Goal: Information Seeking & Learning: Learn about a topic

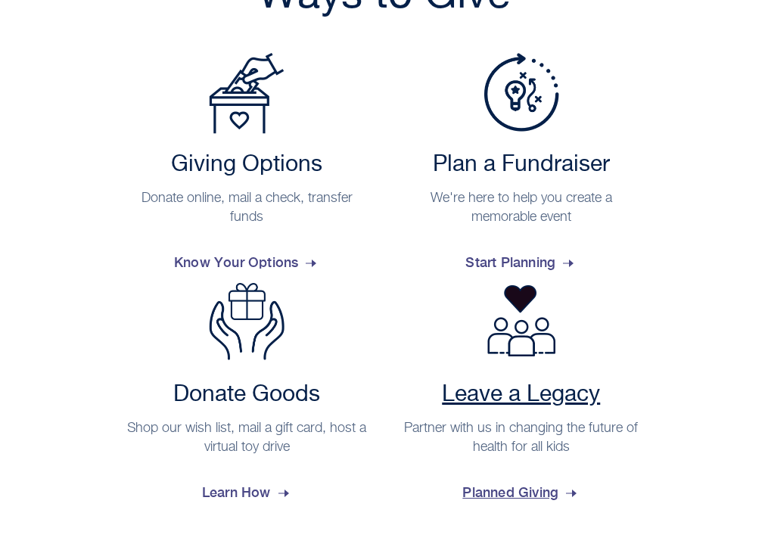
scroll to position [394, 0]
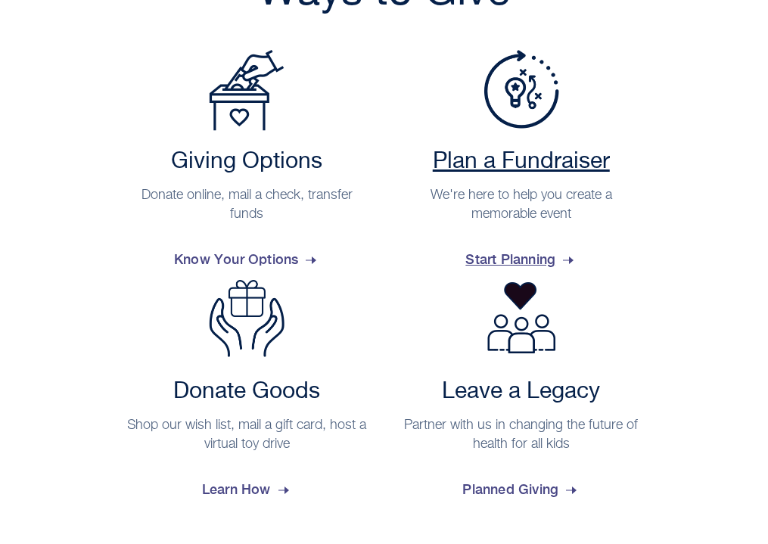
click at [522, 260] on span "Start Planning" at bounding box center [521, 259] width 111 height 41
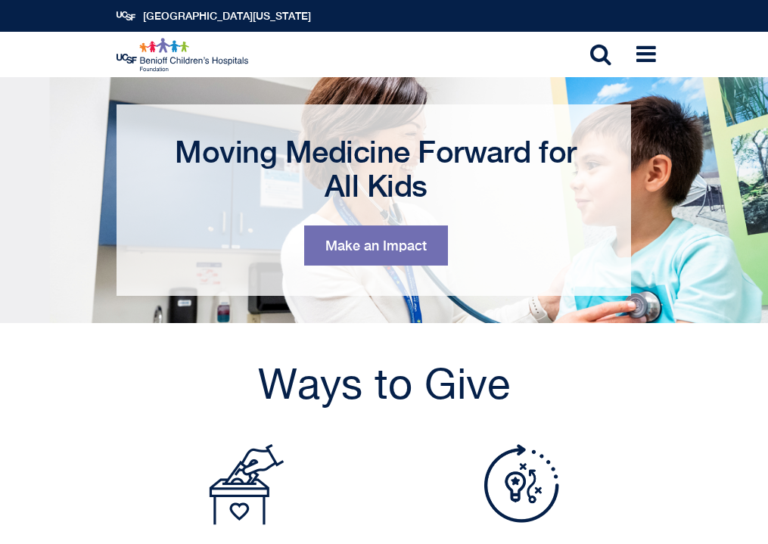
click at [162, 45] on img at bounding box center [184, 55] width 134 height 34
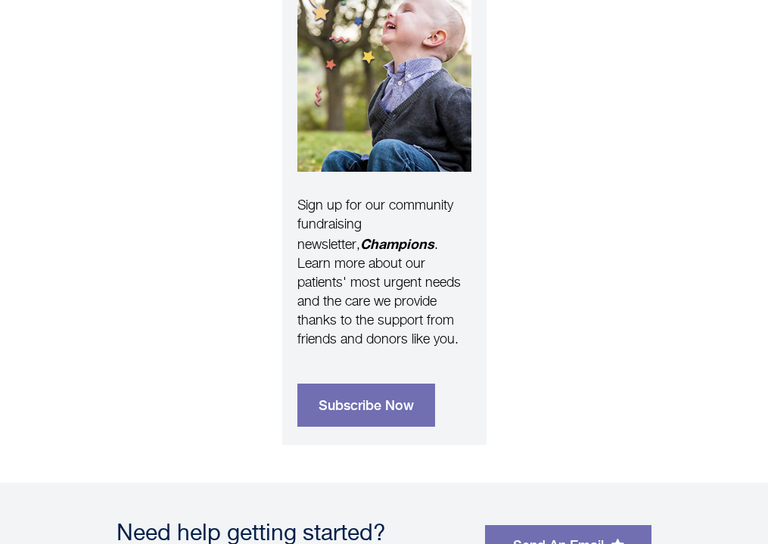
scroll to position [1597, 0]
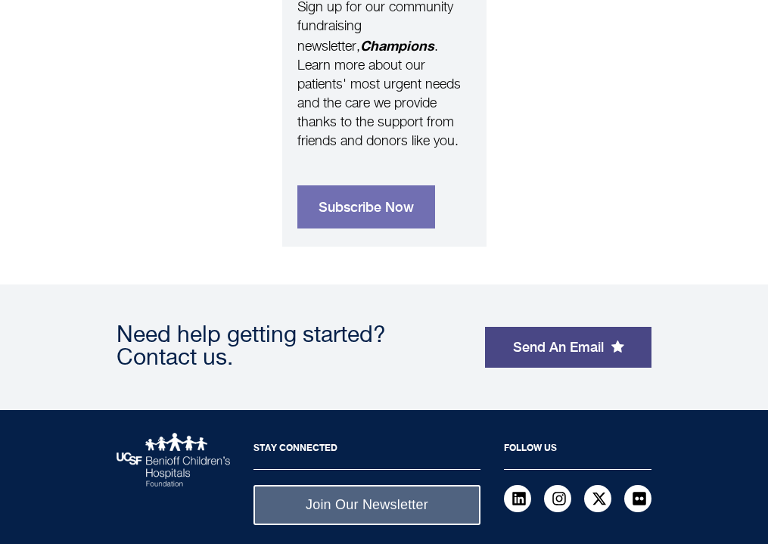
click at [531, 327] on link "Send An Email" at bounding box center [568, 347] width 167 height 41
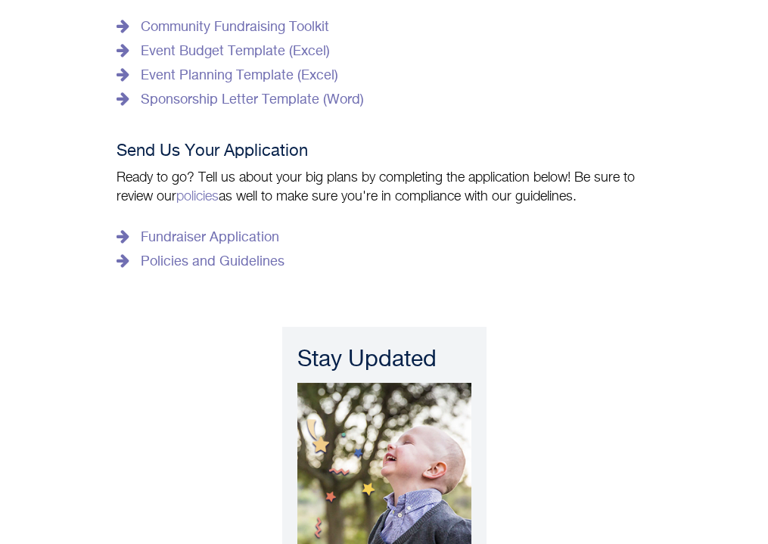
scroll to position [1594, 0]
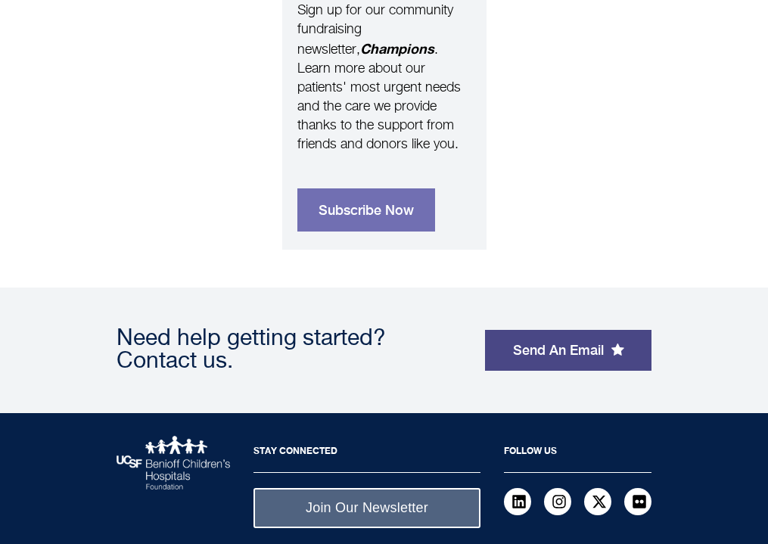
click at [547, 330] on link "Send An Email" at bounding box center [568, 350] width 167 height 41
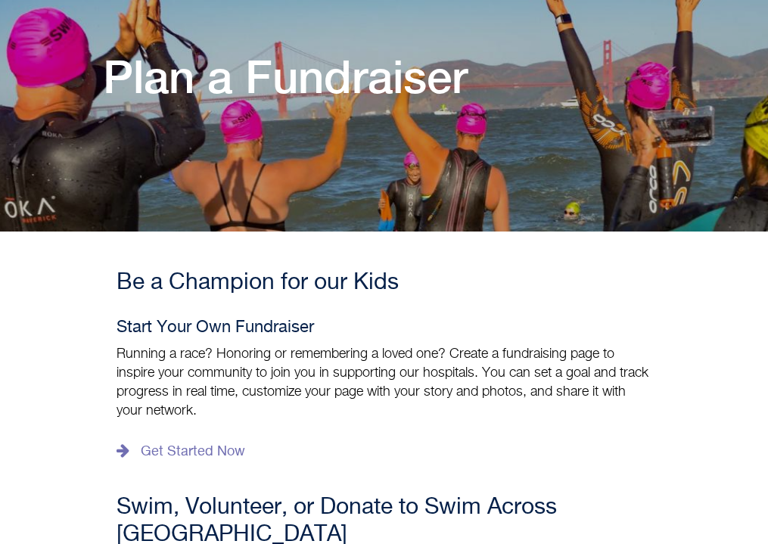
scroll to position [0, 0]
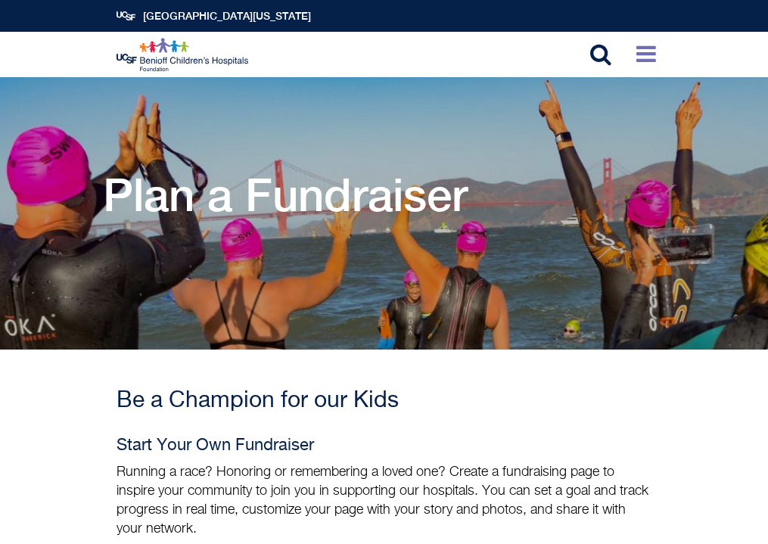
click at [649, 61] on icon at bounding box center [647, 53] width 20 height 23
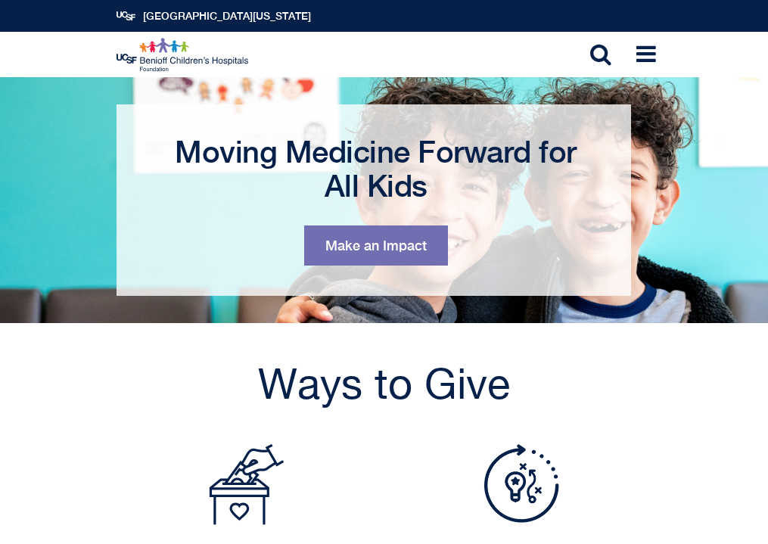
click at [168, 54] on img at bounding box center [184, 55] width 134 height 34
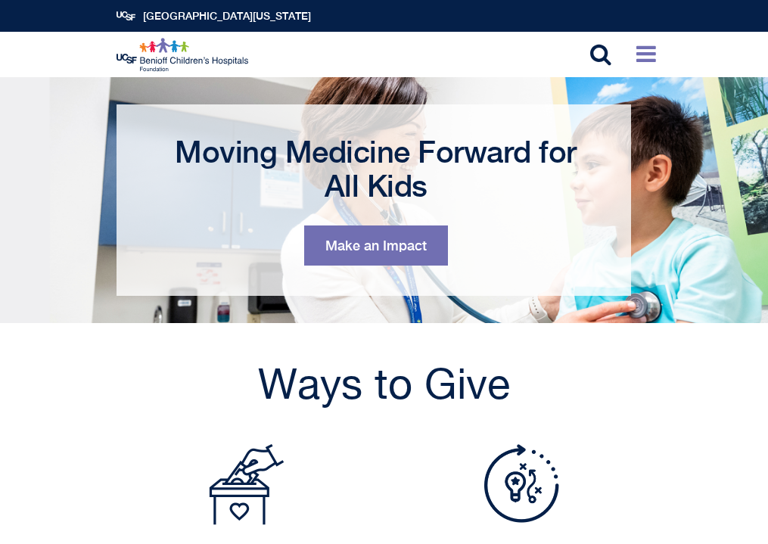
click at [648, 54] on icon at bounding box center [647, 53] width 20 height 23
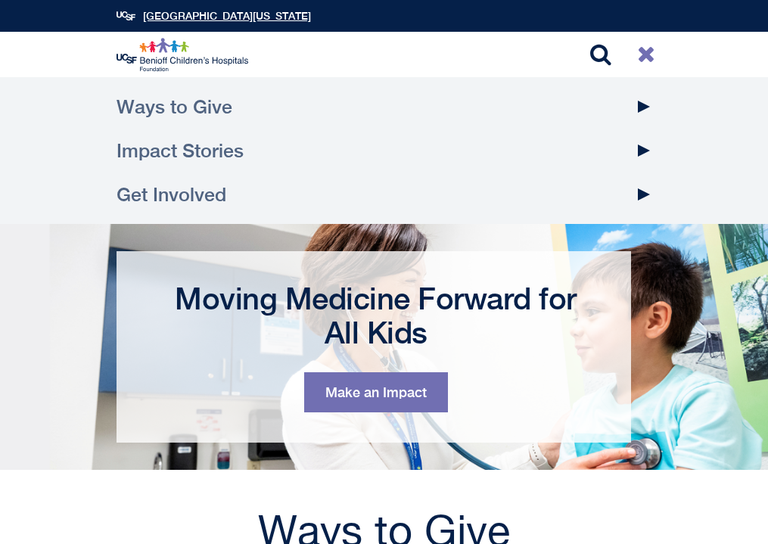
click at [259, 15] on link "[GEOGRAPHIC_DATA][US_STATE]" at bounding box center [227, 16] width 168 height 12
click at [606, 61] on icon at bounding box center [600, 53] width 21 height 23
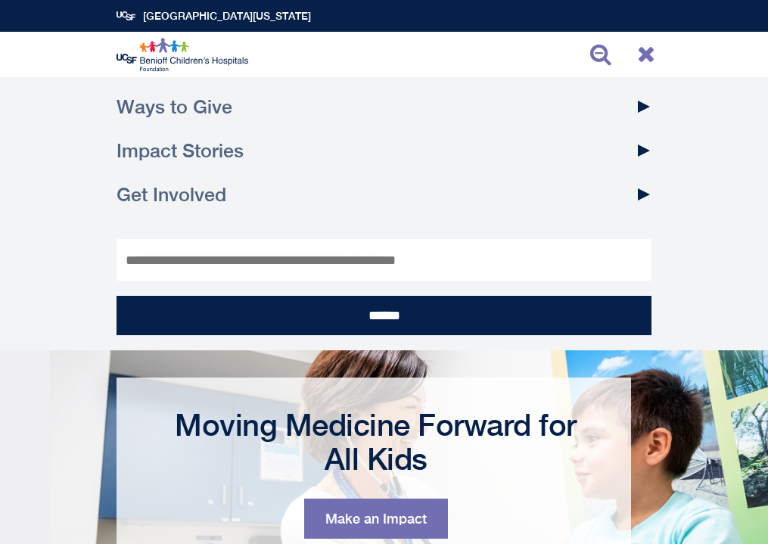
click at [655, 50] on icon at bounding box center [646, 53] width 18 height 23
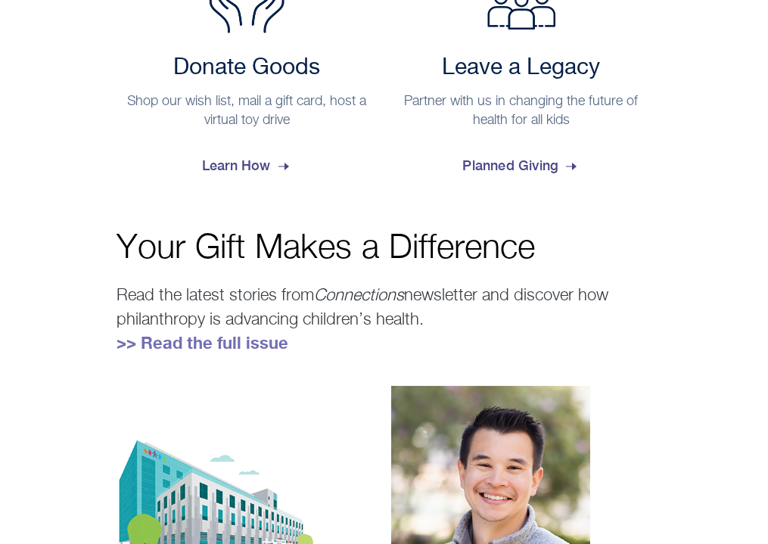
scroll to position [573, 0]
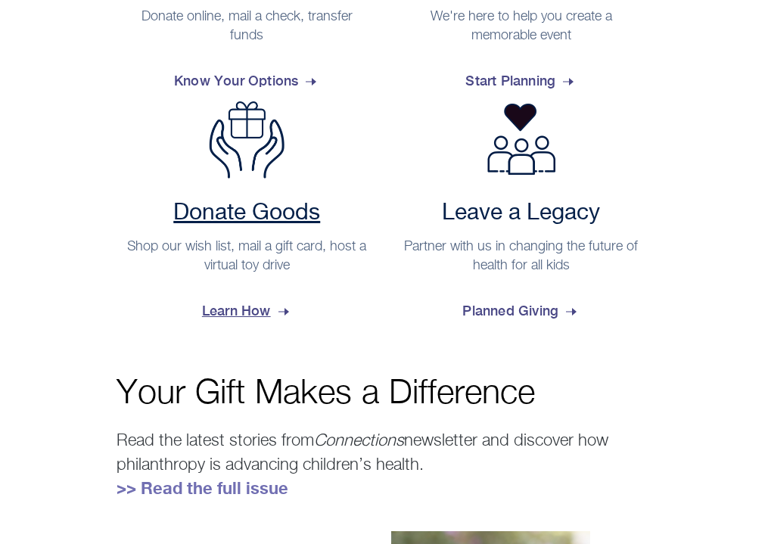
click at [279, 207] on h2 "Donate Goods" at bounding box center [247, 213] width 246 height 27
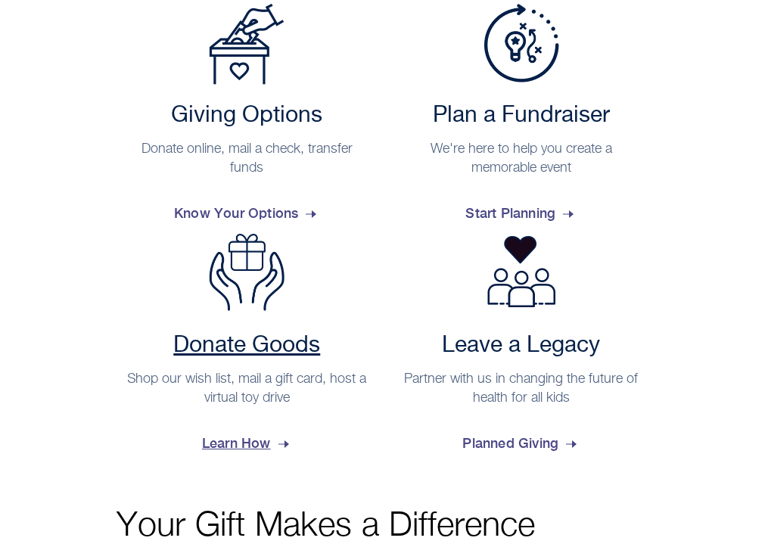
scroll to position [167, 0]
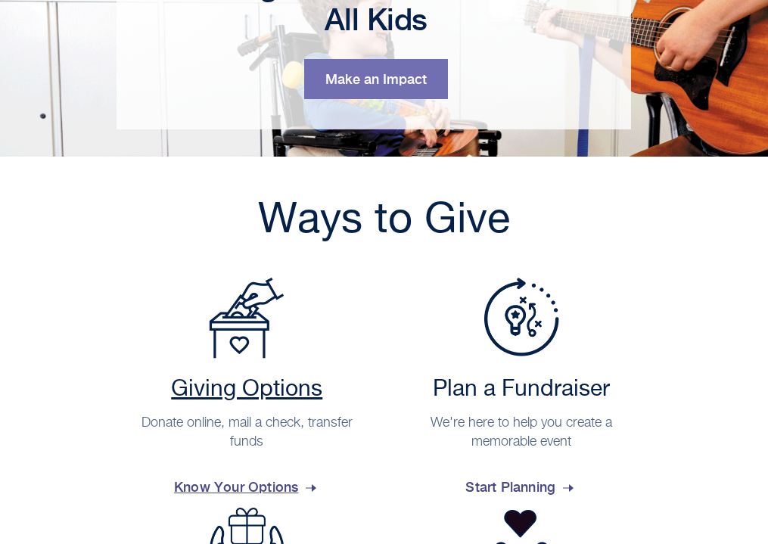
click at [283, 381] on h2 "Giving Options" at bounding box center [247, 389] width 246 height 27
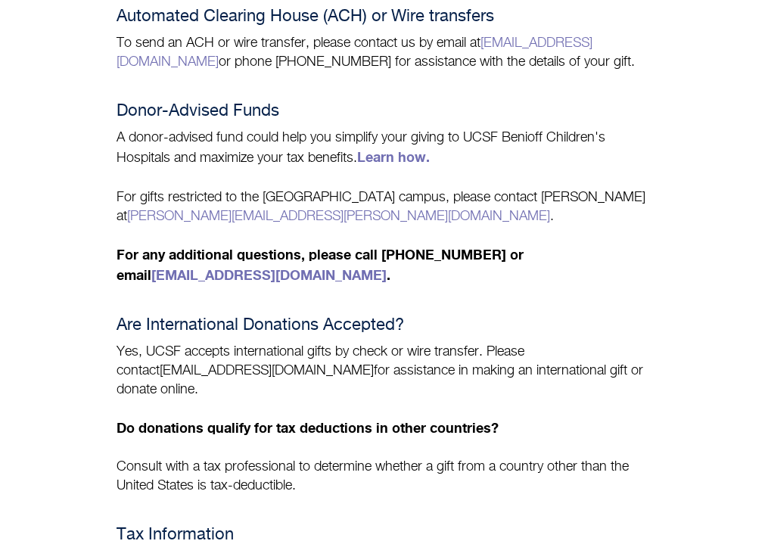
scroll to position [1028, 0]
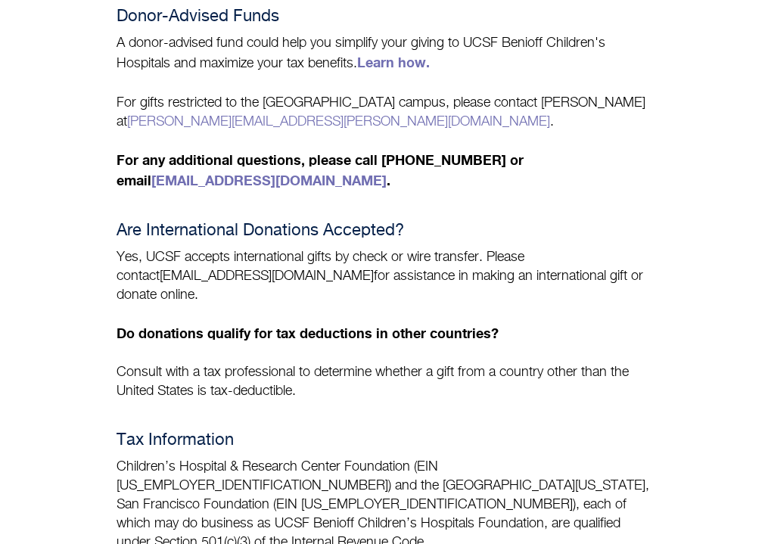
click at [44, 453] on main "Payment Options Payment Choices Give where it's needed most or designate your g…" at bounding box center [384, 79] width 768 height 2061
